Goal: Task Accomplishment & Management: Use online tool/utility

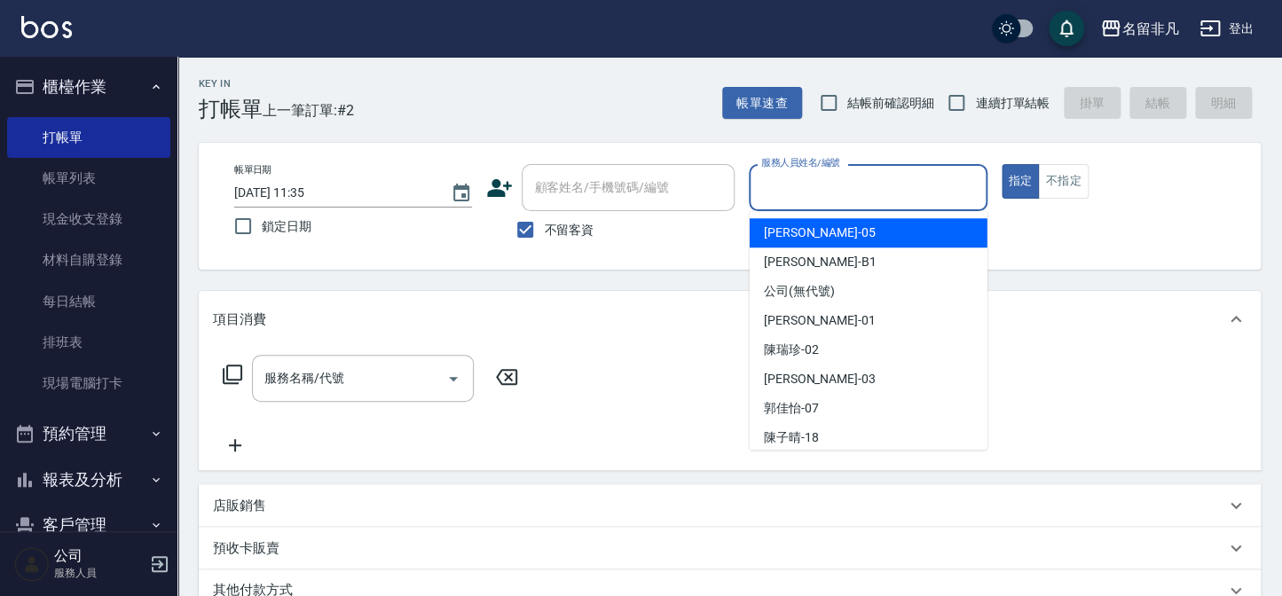
click at [941, 180] on input "服務人員姓名/編號" at bounding box center [868, 187] width 222 height 31
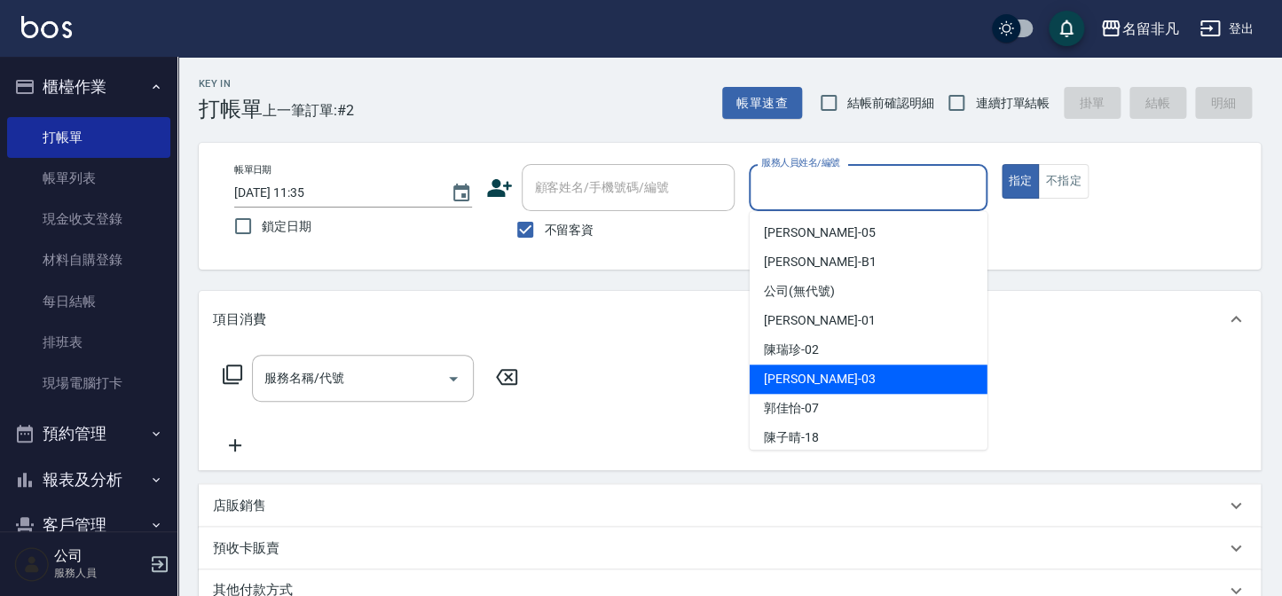
click at [881, 375] on div "[PERSON_NAME] -03" at bounding box center [869, 379] width 238 height 29
type input "[PERSON_NAME]-03"
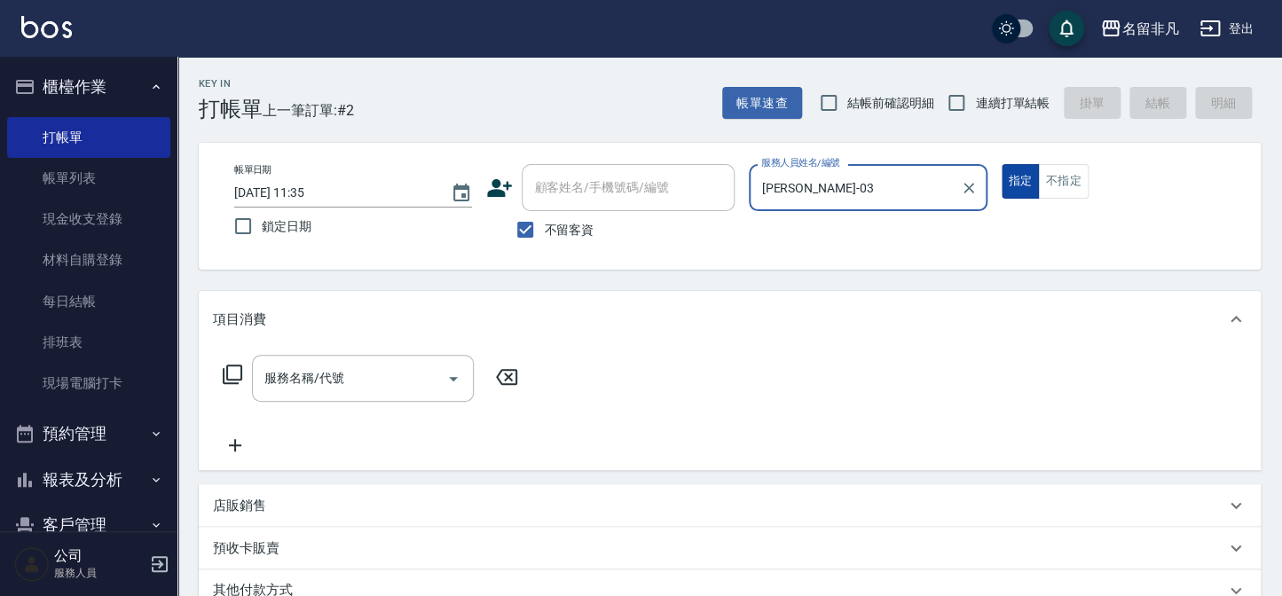
click at [1029, 166] on button "指定" at bounding box center [1021, 181] width 38 height 35
click at [240, 366] on icon at bounding box center [232, 374] width 21 height 21
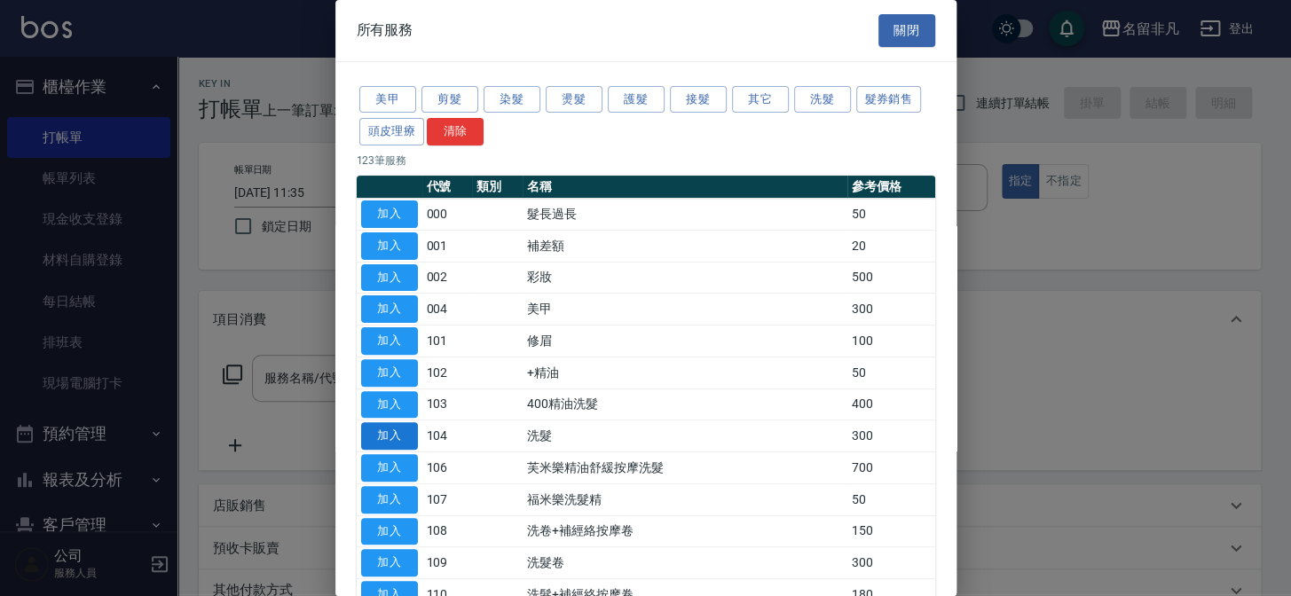
click at [383, 428] on button "加入" at bounding box center [389, 436] width 57 height 28
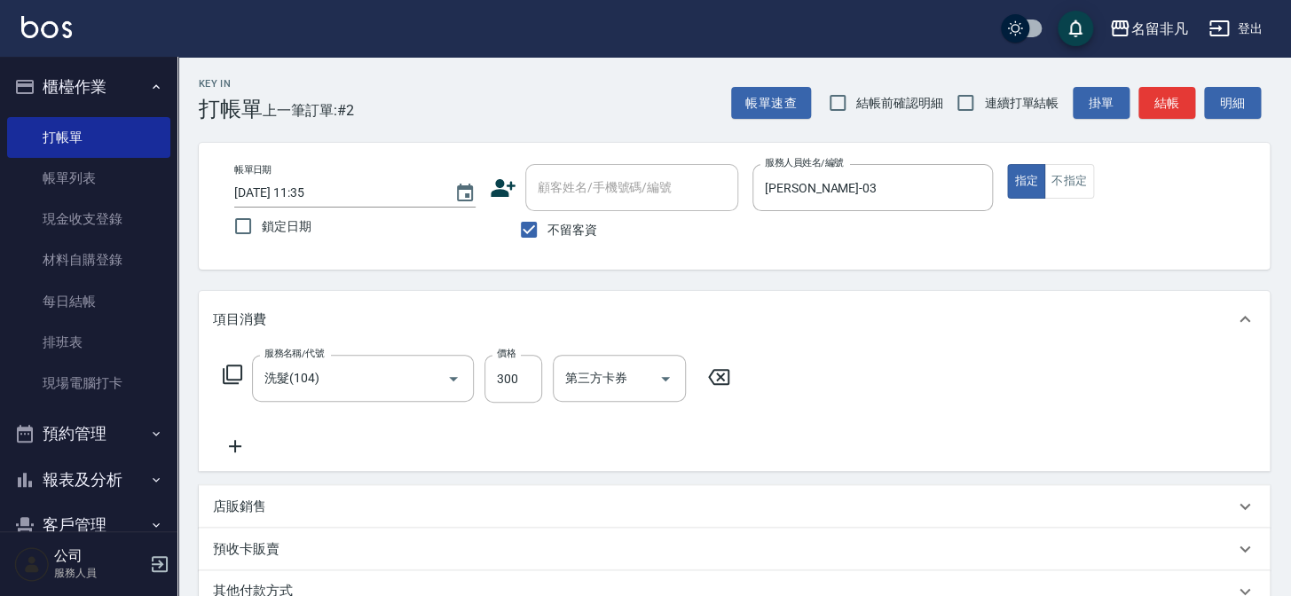
type input "洗髮(104)"
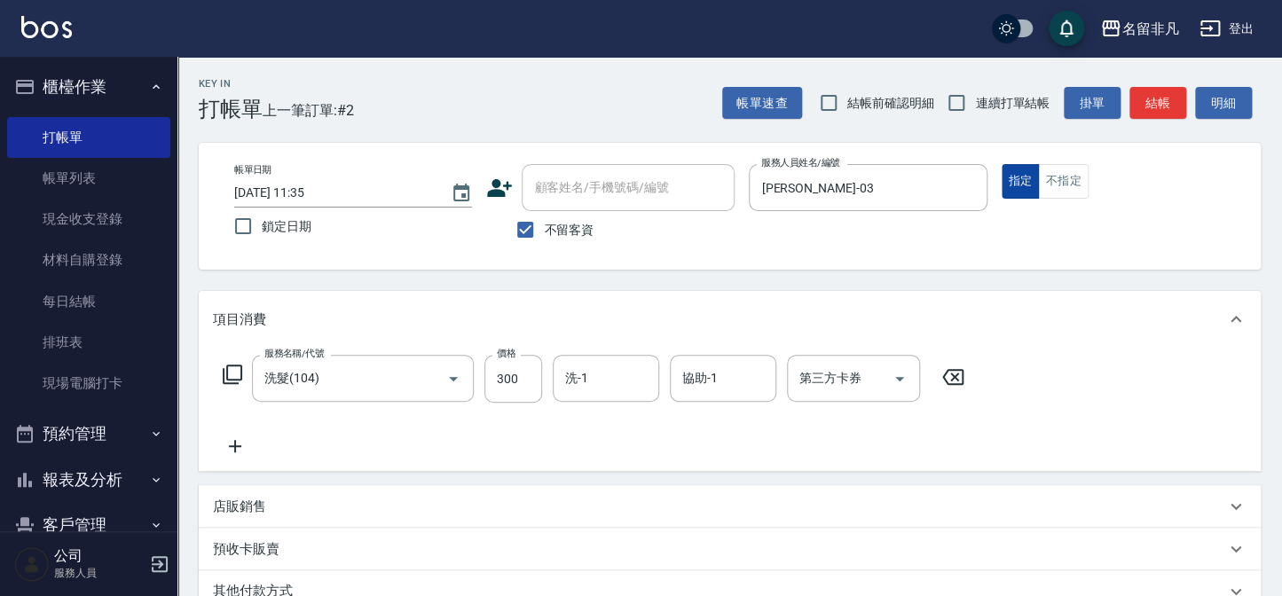
click at [1015, 179] on button "指定" at bounding box center [1021, 181] width 38 height 35
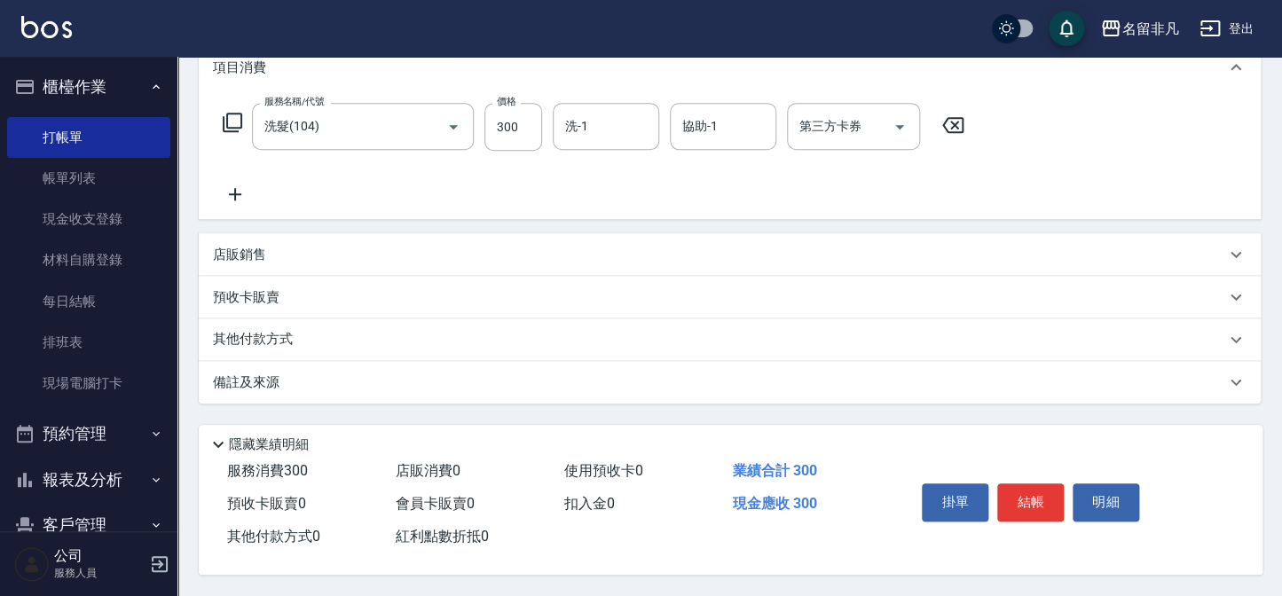
scroll to position [256, 0]
click at [1026, 495] on button "結帳" at bounding box center [1030, 501] width 67 height 37
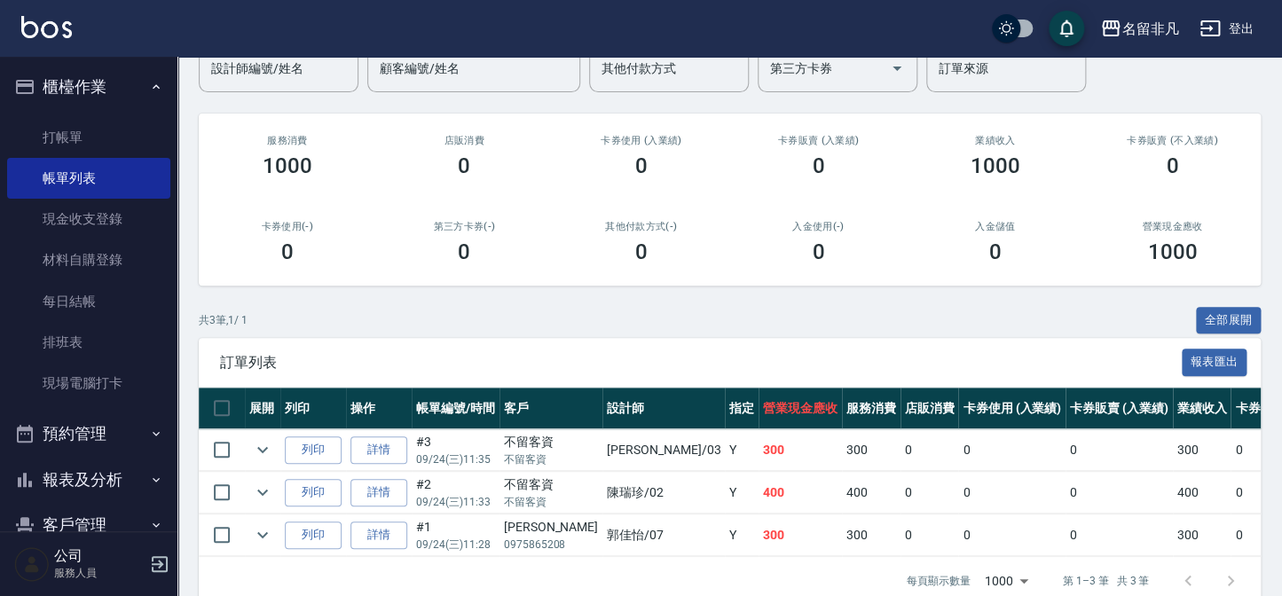
scroll to position [202, 0]
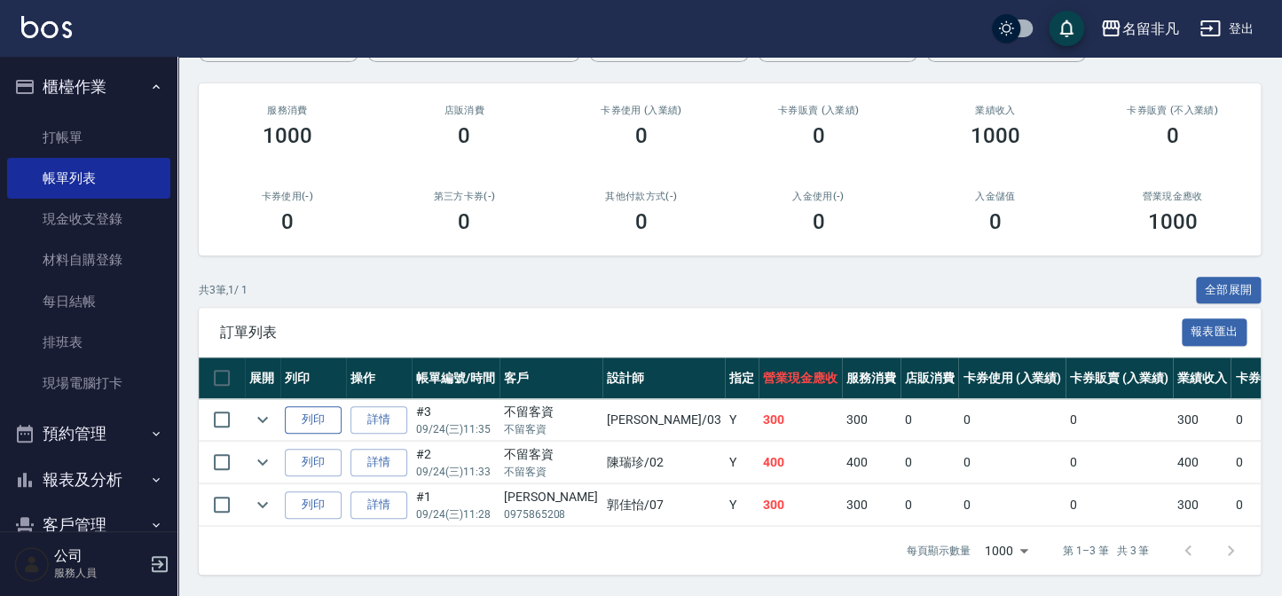
click at [318, 406] on button "列印" at bounding box center [313, 420] width 57 height 28
click at [94, 476] on button "報表及分析" at bounding box center [88, 480] width 163 height 46
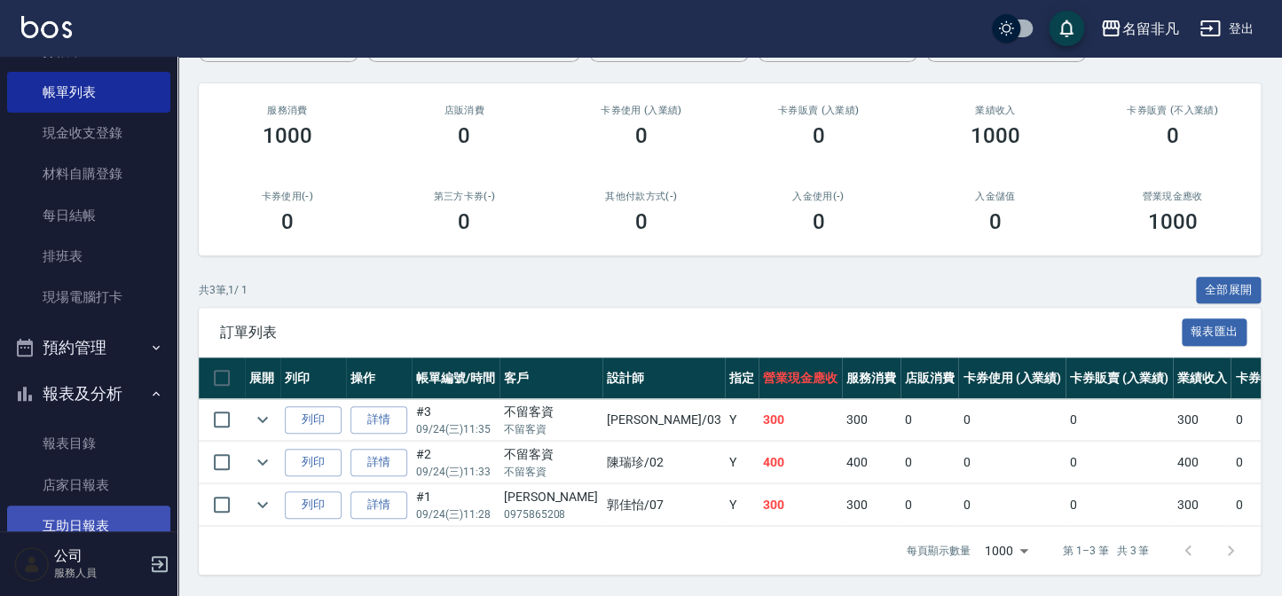
scroll to position [241, 0]
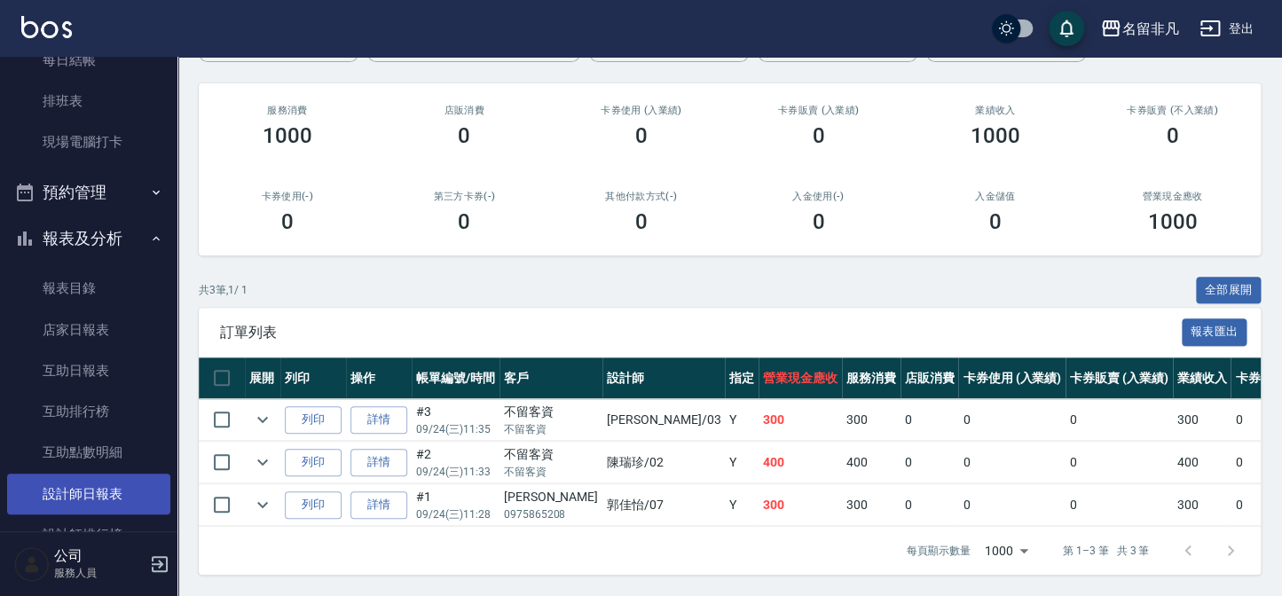
click at [97, 497] on link "設計師日報表" at bounding box center [88, 494] width 163 height 41
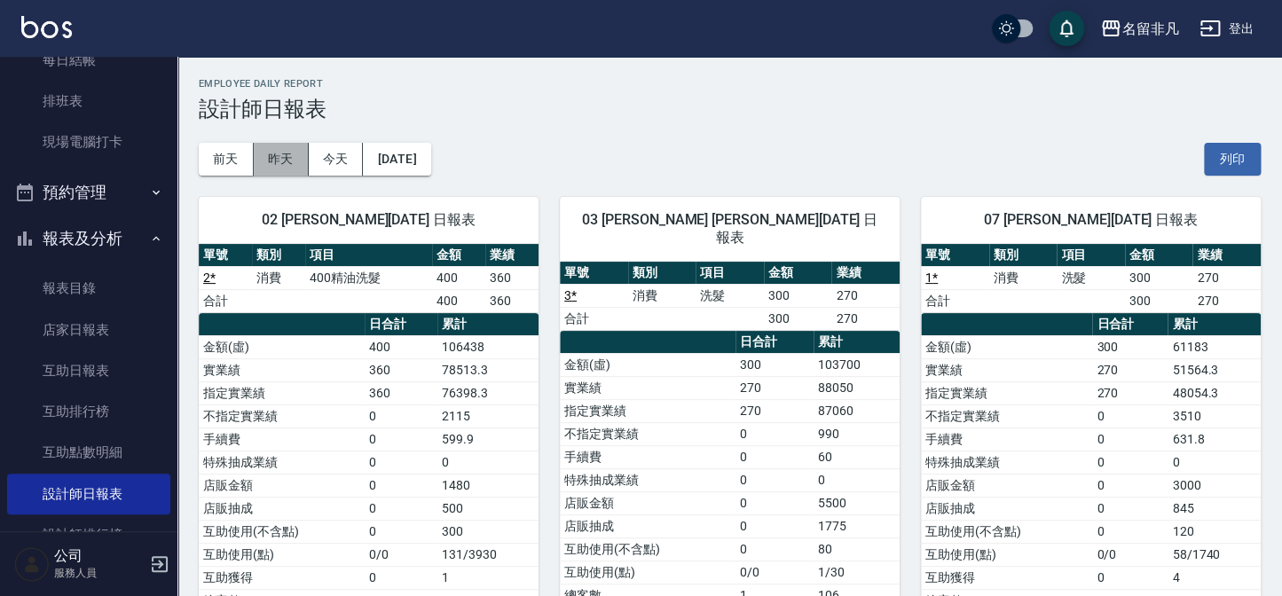
click at [288, 157] on button "昨天" at bounding box center [281, 159] width 55 height 33
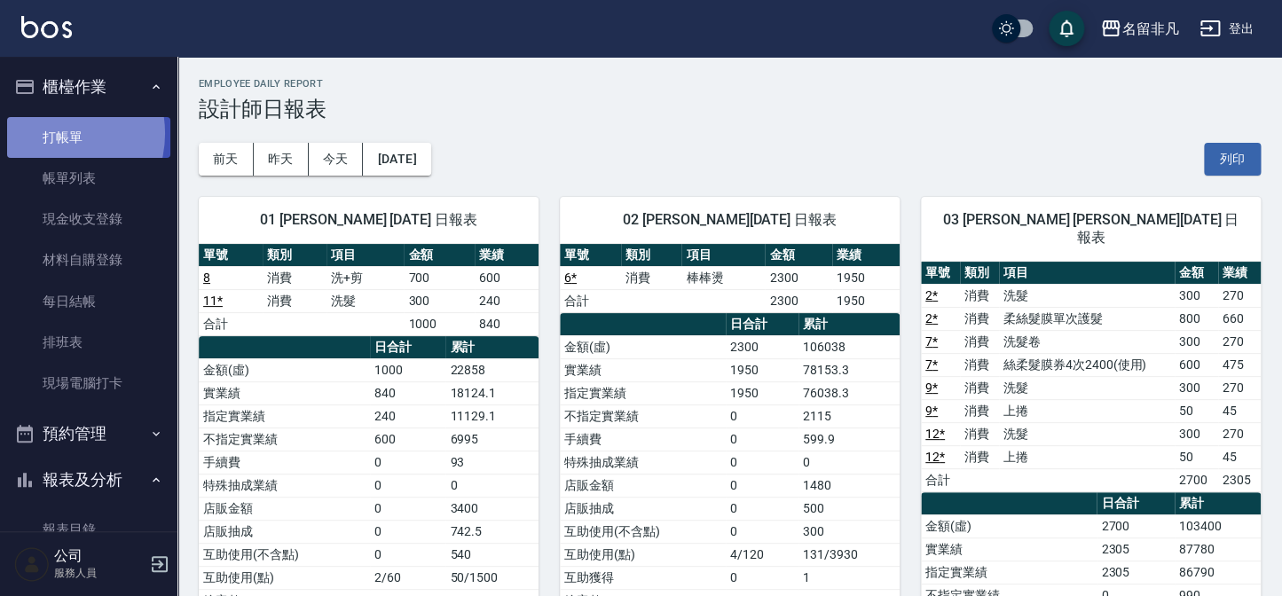
click at [52, 133] on link "打帳單" at bounding box center [88, 137] width 163 height 41
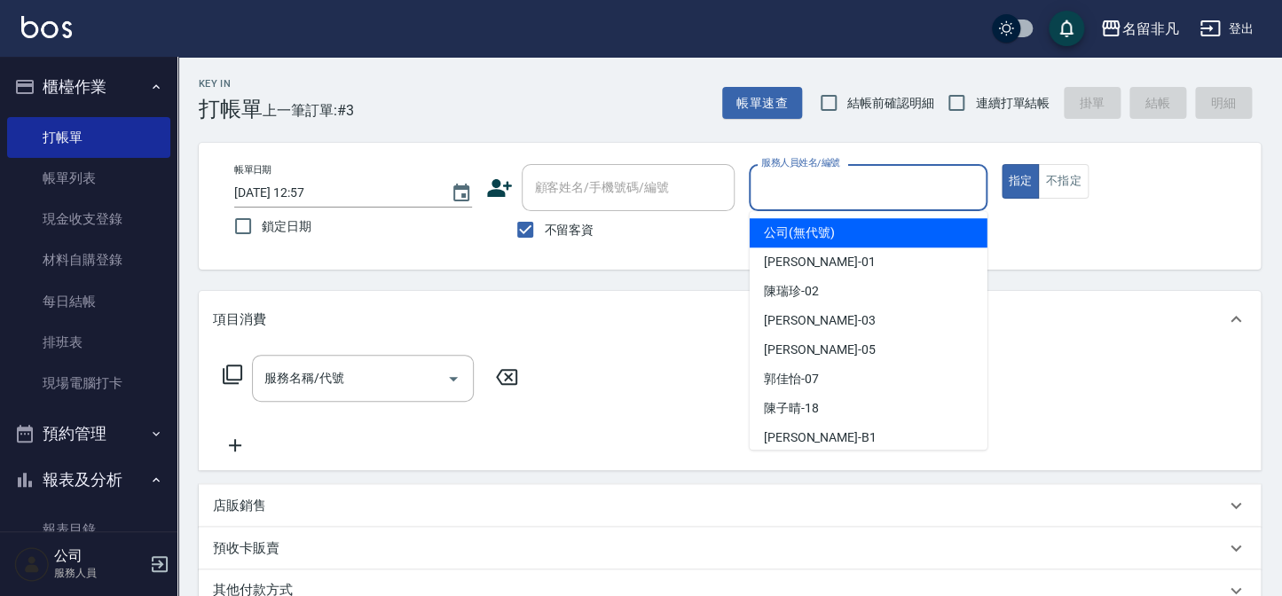
click at [853, 190] on input "服務人員姓名/編號" at bounding box center [868, 187] width 222 height 31
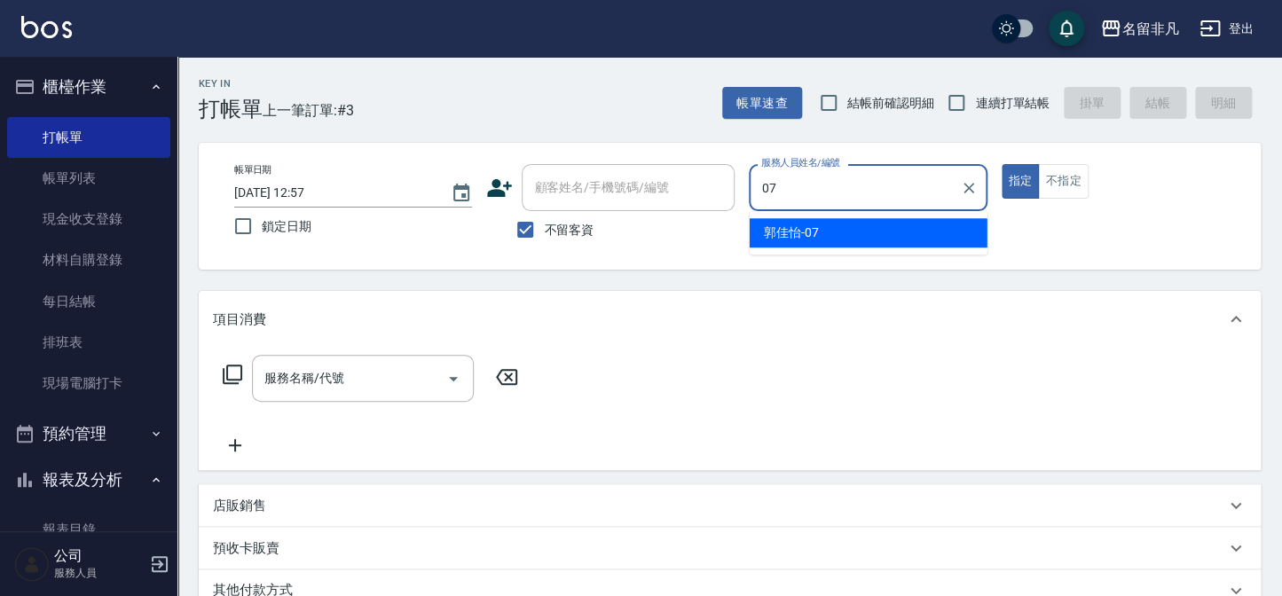
type input "[PERSON_NAME]-07"
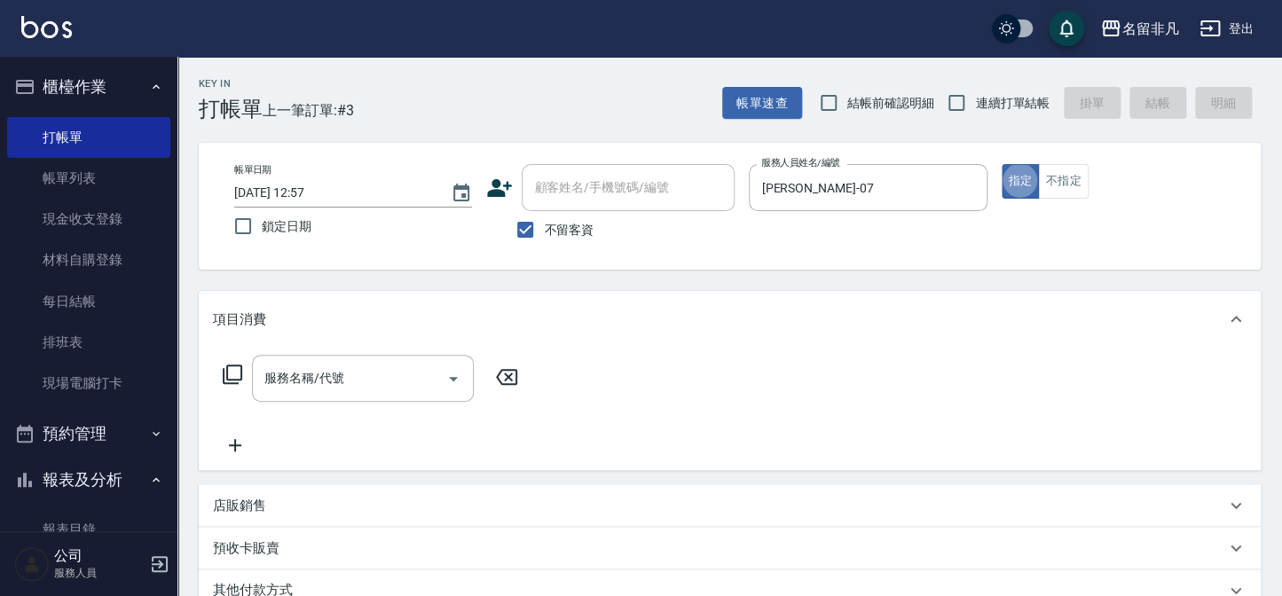
type button "true"
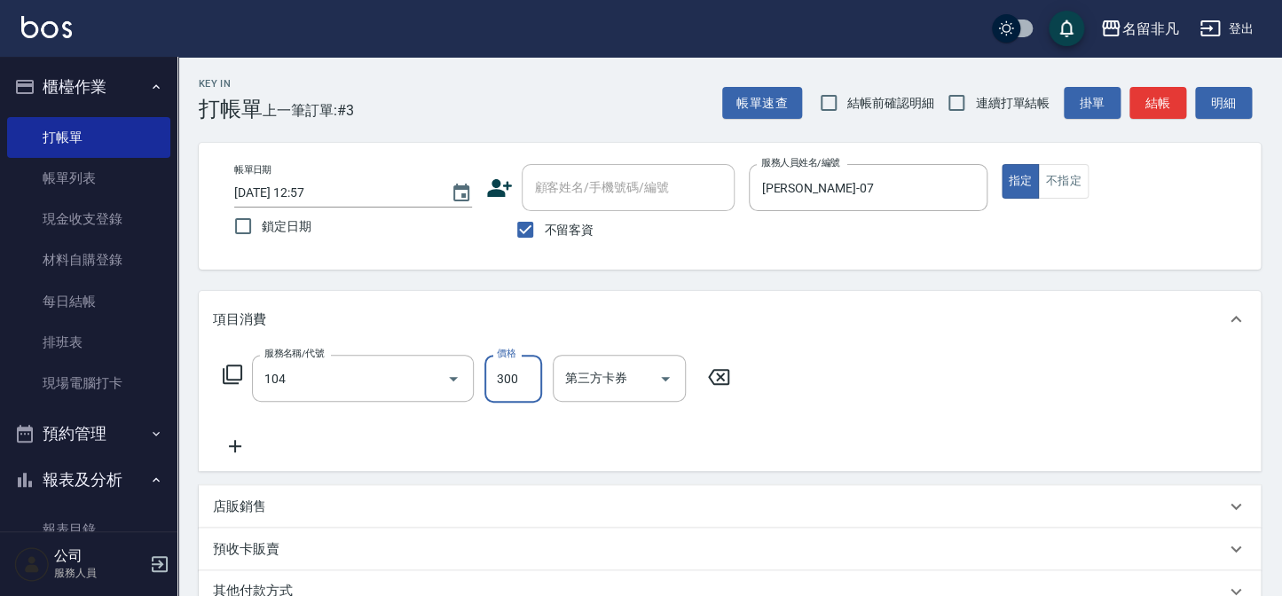
type input "洗髮(104)"
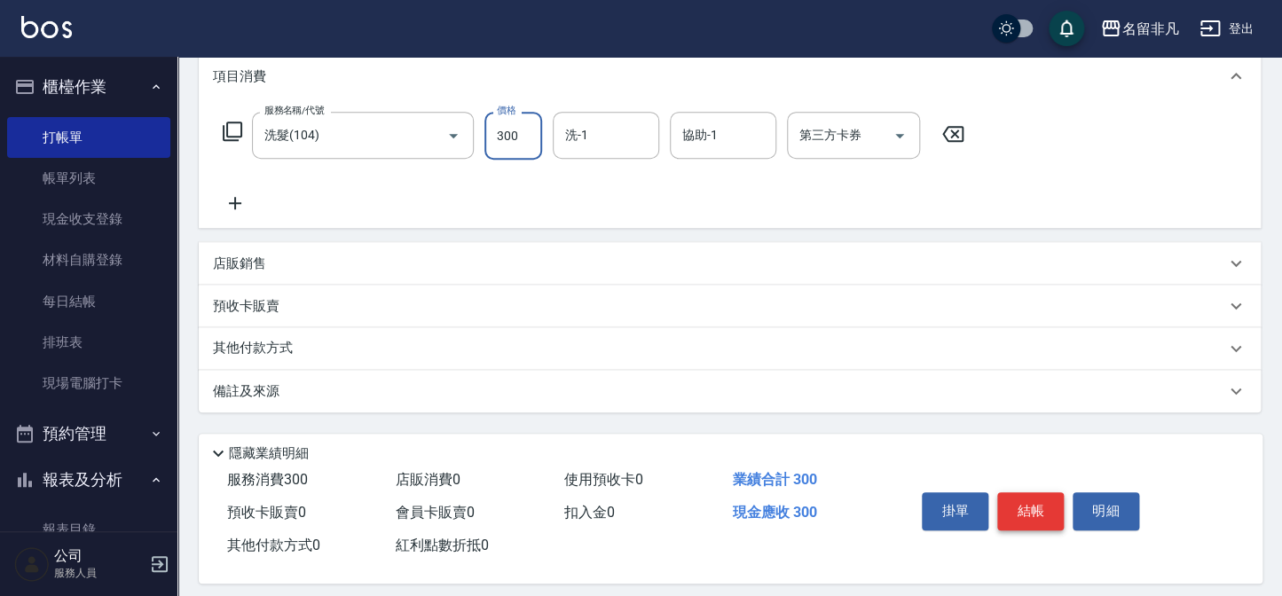
scroll to position [256, 0]
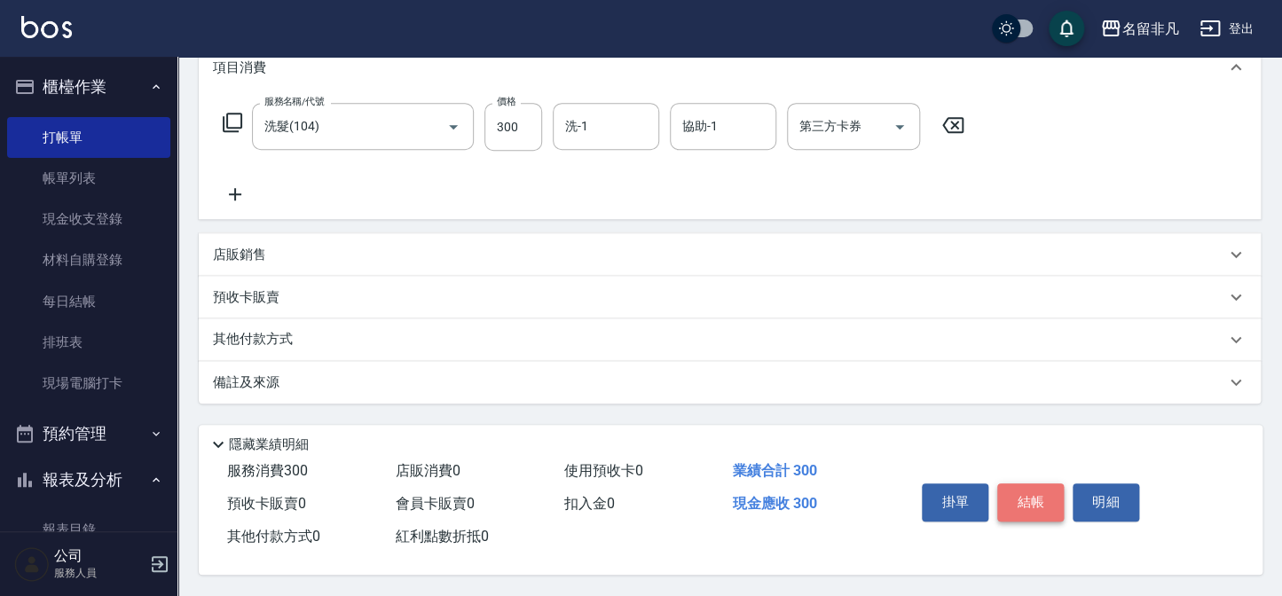
click at [1019, 489] on button "結帳" at bounding box center [1030, 501] width 67 height 37
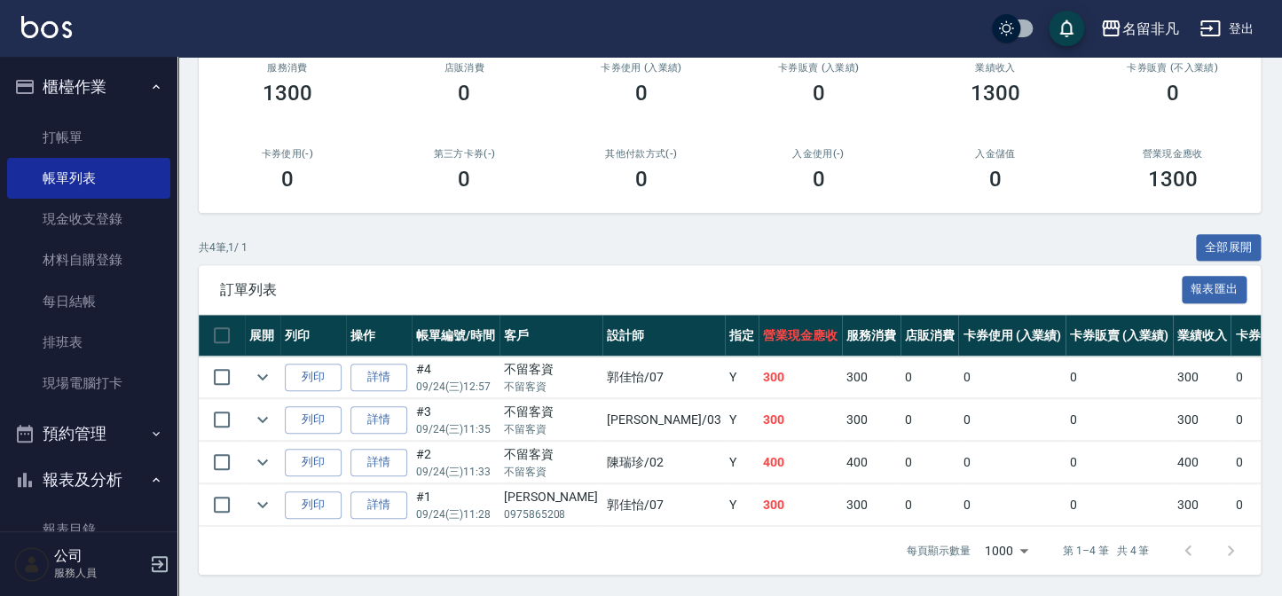
scroll to position [241, 0]
click at [295, 364] on button "列印" at bounding box center [313, 378] width 57 height 28
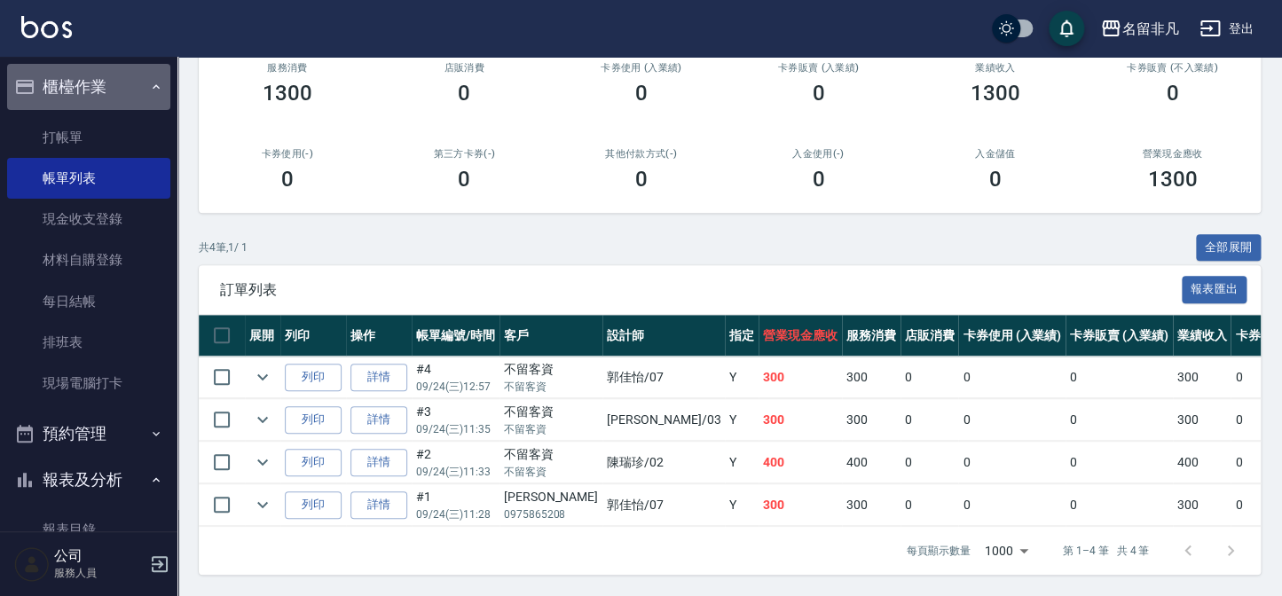
click at [119, 95] on button "櫃檯作業" at bounding box center [88, 87] width 163 height 46
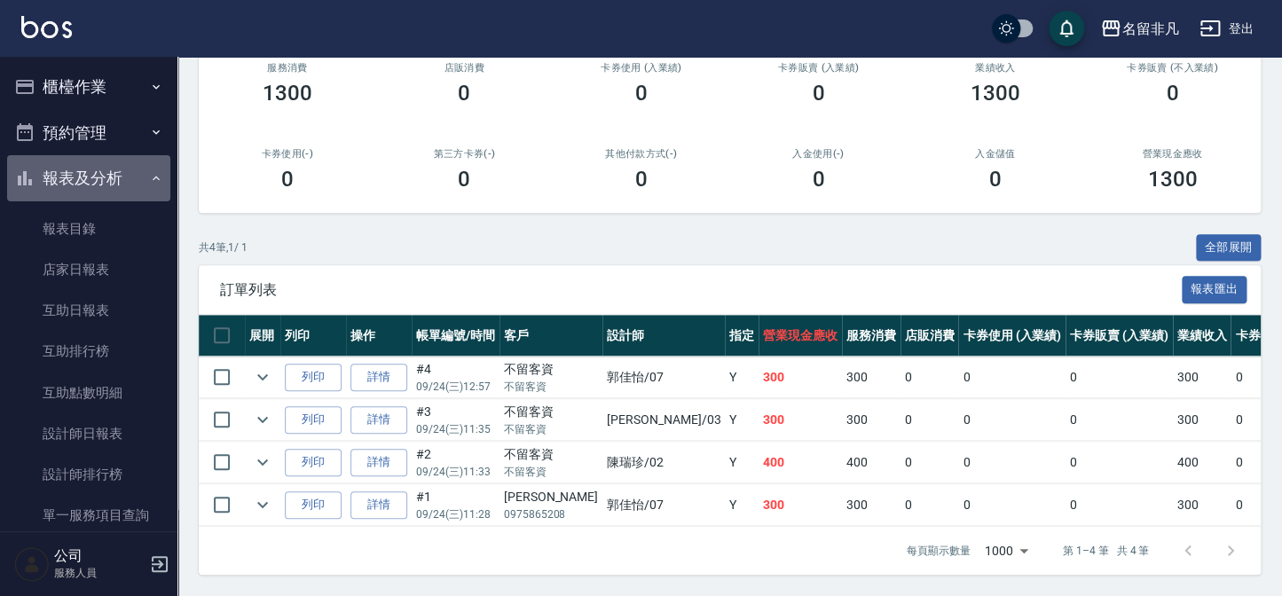
click at [122, 177] on button "報表及分析" at bounding box center [88, 178] width 163 height 46
